Goal: Task Accomplishment & Management: Use online tool/utility

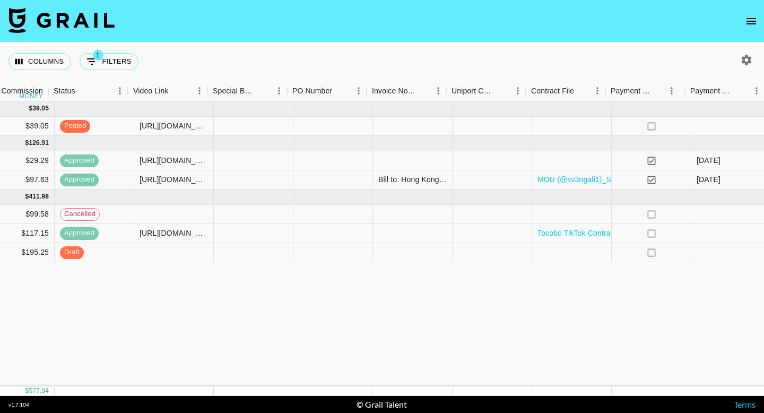
scroll to position [0, 874]
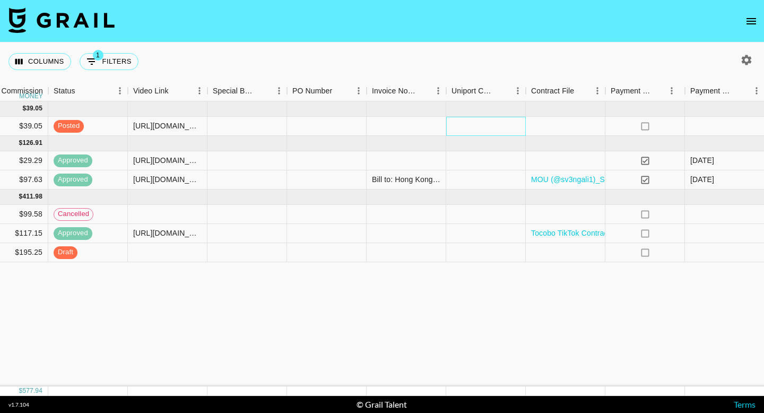
click at [477, 130] on div at bounding box center [486, 126] width 80 height 19
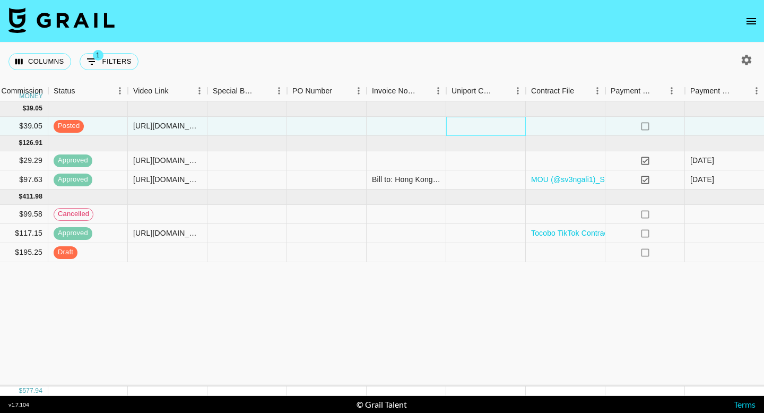
click at [477, 130] on div at bounding box center [486, 126] width 80 height 19
type input "[EMAIL_ADDRESS][DOMAIN_NAME]"
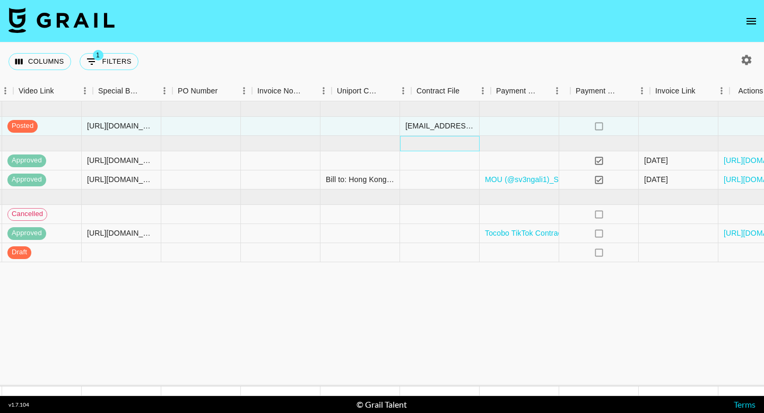
scroll to position [0, 997]
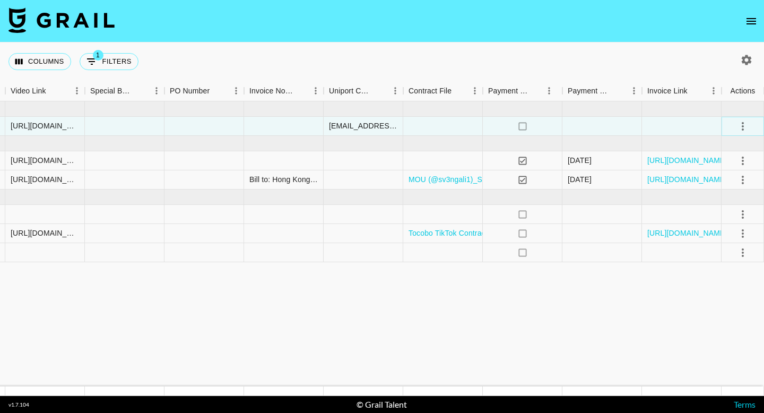
click at [741, 129] on icon "select merge strategy" at bounding box center [742, 126] width 13 height 13
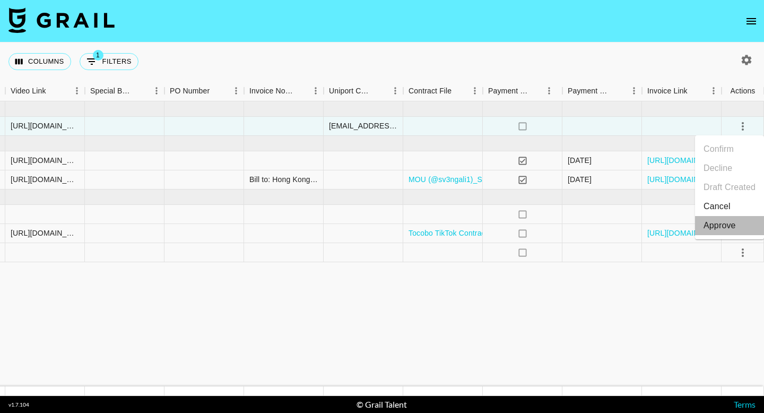
click at [727, 224] on div "Approve" at bounding box center [719, 225] width 32 height 13
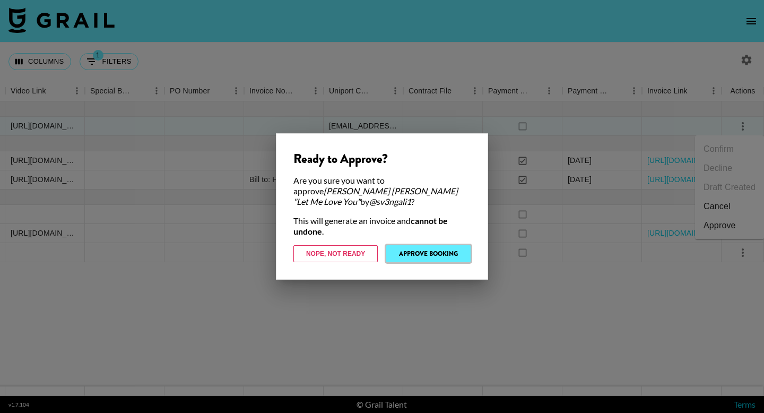
click at [448, 248] on button "Approve Booking" at bounding box center [428, 253] width 84 height 17
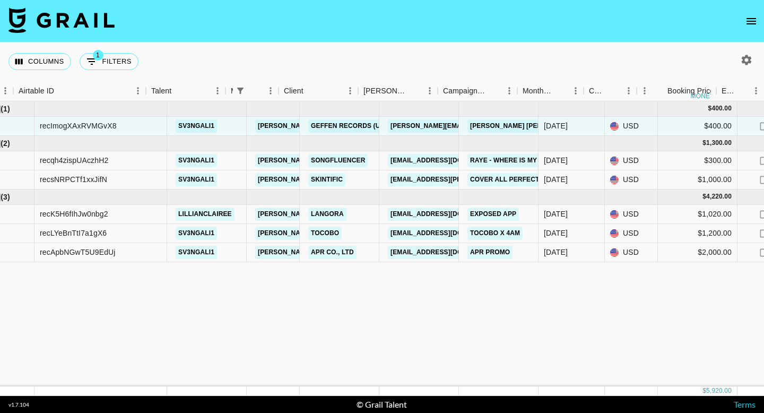
scroll to position [0, 0]
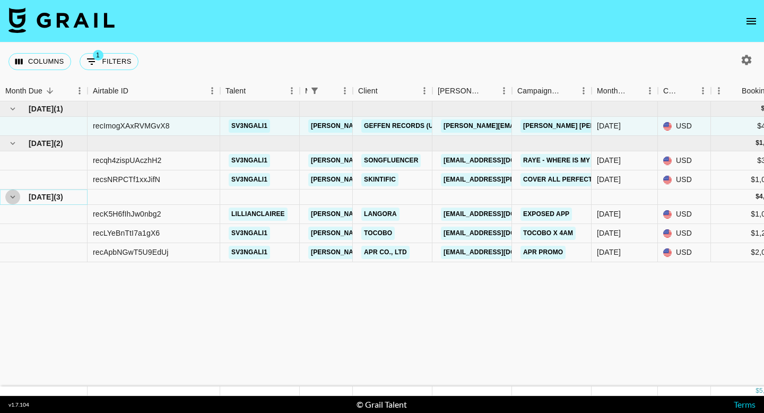
click at [14, 200] on icon "hide children" at bounding box center [13, 197] width 10 height 10
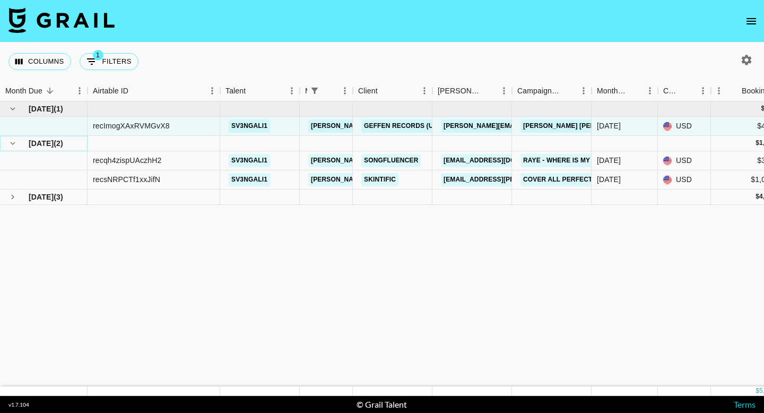
click at [11, 144] on icon "hide children" at bounding box center [13, 143] width 10 height 10
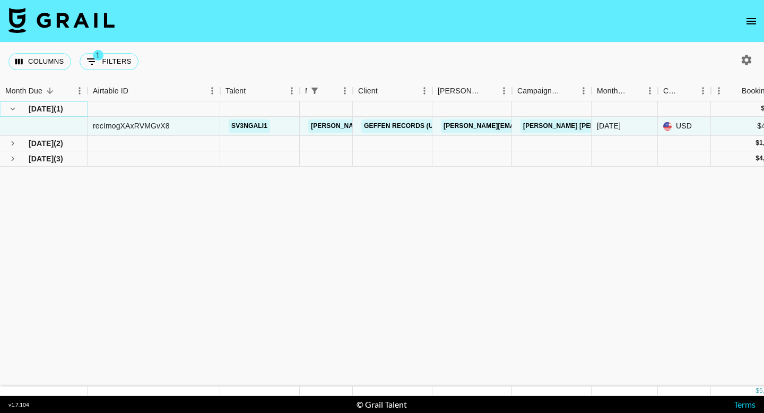
click at [14, 108] on icon "hide children" at bounding box center [13, 108] width 5 height 3
